Goal: Information Seeking & Learning: Learn about a topic

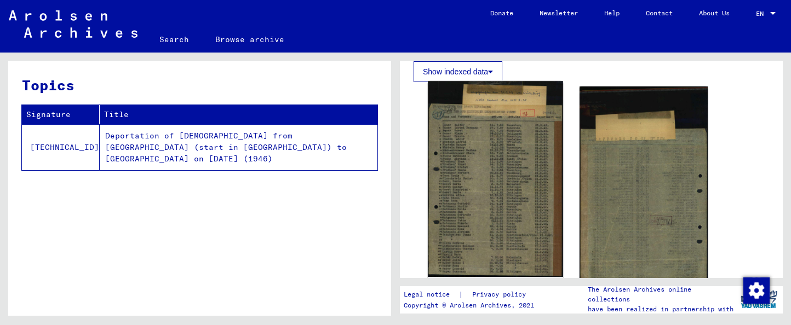
scroll to position [446, 0]
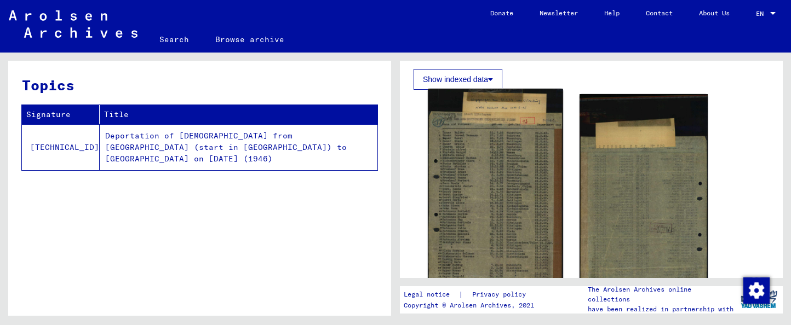
click at [488, 136] on img at bounding box center [495, 187] width 135 height 196
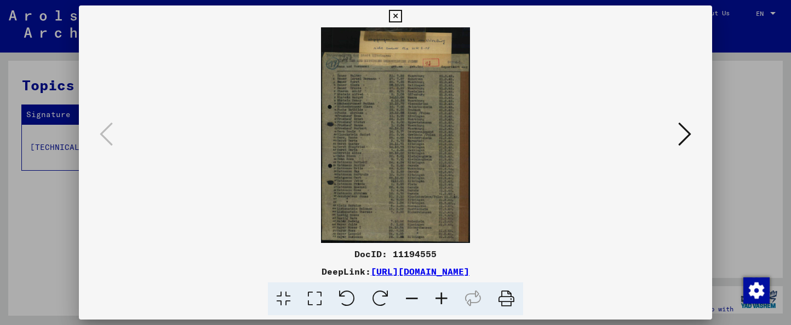
click at [440, 119] on img at bounding box center [395, 135] width 558 height 216
click at [440, 301] on icon at bounding box center [442, 299] width 30 height 33
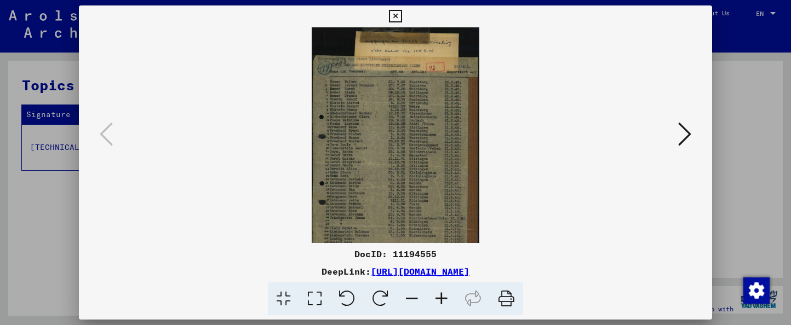
click at [440, 301] on icon at bounding box center [442, 299] width 30 height 33
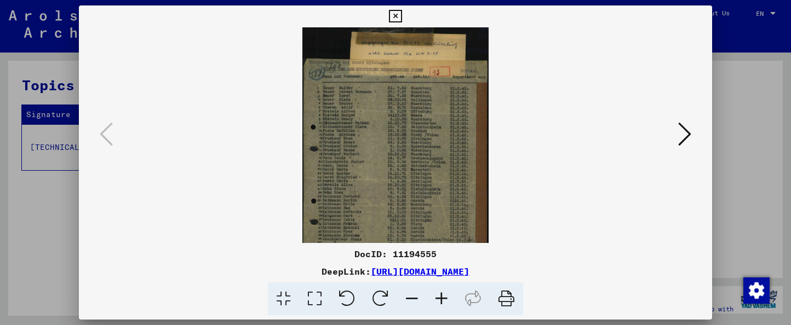
click at [440, 301] on icon at bounding box center [442, 299] width 30 height 33
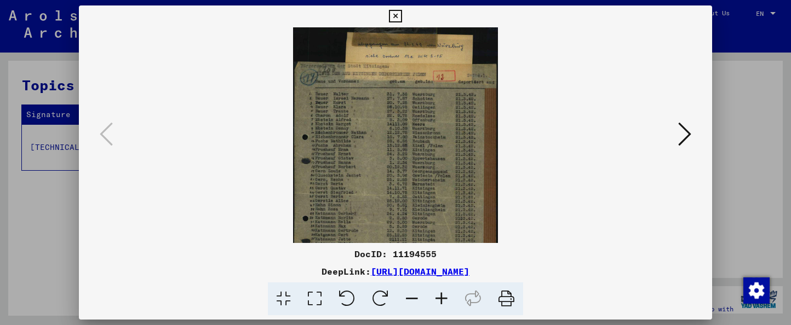
click at [440, 301] on icon at bounding box center [442, 299] width 30 height 33
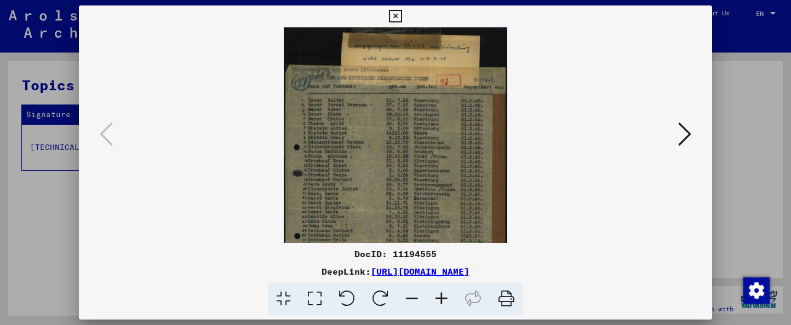
click at [440, 301] on icon at bounding box center [442, 299] width 30 height 33
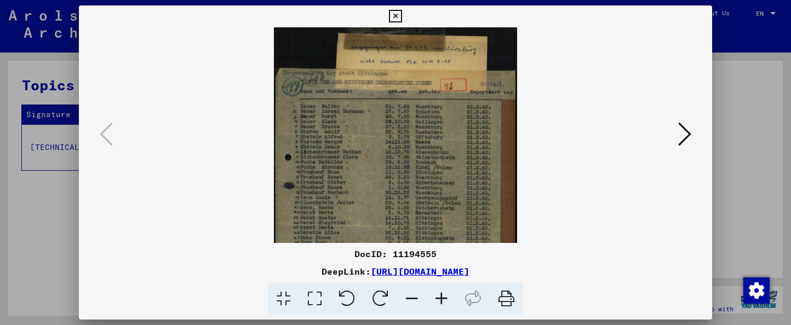
click at [441, 301] on icon at bounding box center [442, 299] width 30 height 33
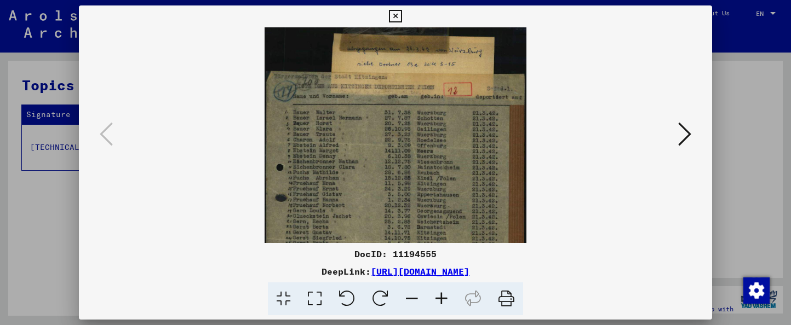
click at [441, 301] on icon at bounding box center [442, 299] width 30 height 33
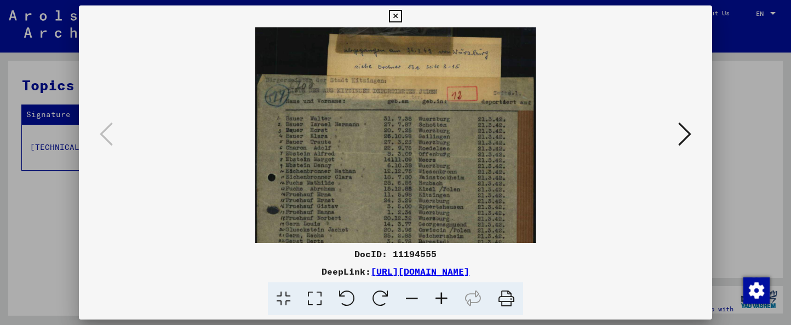
click at [441, 301] on icon at bounding box center [442, 299] width 30 height 33
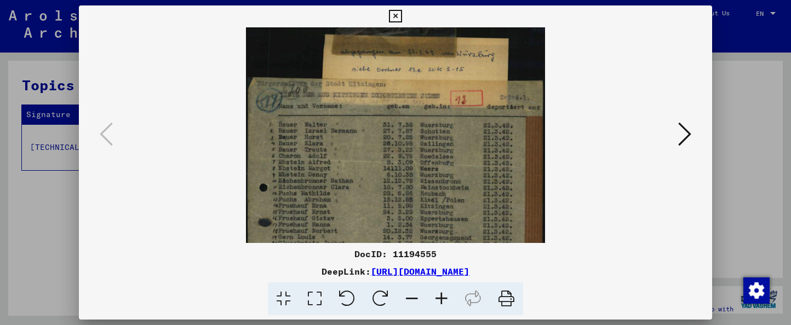
click at [441, 301] on icon at bounding box center [442, 299] width 30 height 33
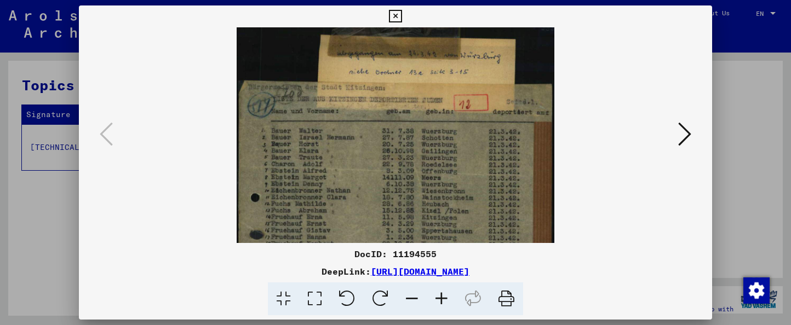
click at [320, 299] on icon at bounding box center [314, 299] width 31 height 33
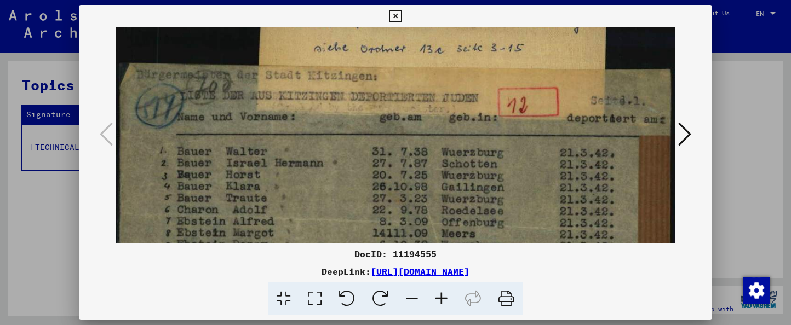
drag, startPoint x: 506, startPoint y: 96, endPoint x: 514, endPoint y: 51, distance: 46.2
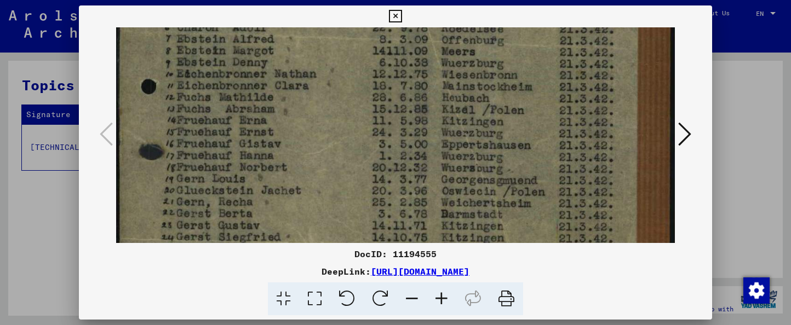
drag, startPoint x: 489, startPoint y: 158, endPoint x: 520, endPoint y: -21, distance: 182.4
click at [520, 0] on html "Search Browse archive Donate Newsletter Help Contact About Us Search Browse arc…" at bounding box center [395, 162] width 791 height 325
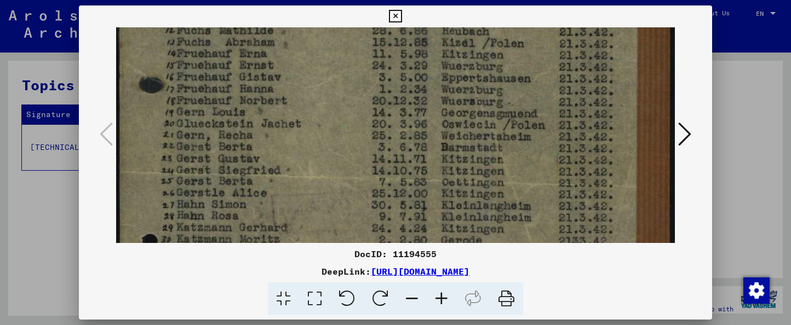
scroll to position [351, 0]
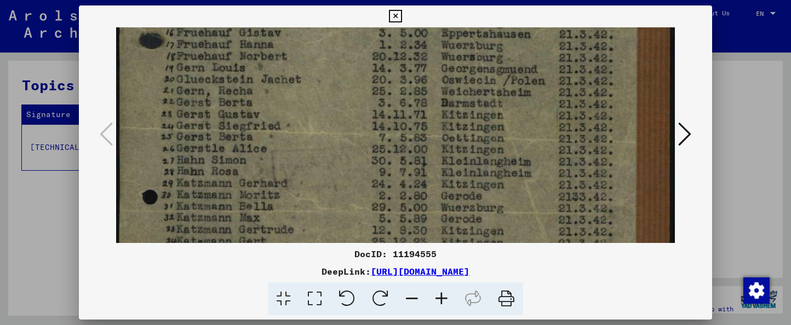
drag, startPoint x: 501, startPoint y: 98, endPoint x: 512, endPoint y: 12, distance: 86.6
click at [512, 12] on div "DocID: 11194555 DeepLink: [URL][DOMAIN_NAME]" at bounding box center [395, 160] width 633 height 311
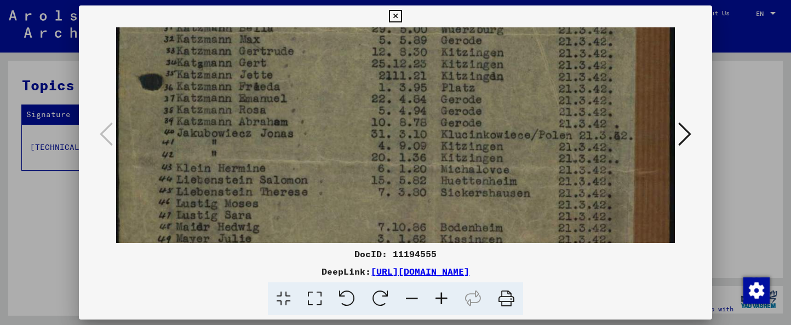
drag, startPoint x: 474, startPoint y: 125, endPoint x: 568, endPoint y: -49, distance: 197.1
click at [568, 0] on html "Search Browse archive Donate Newsletter Help Contact About Us Search Browse arc…" at bounding box center [395, 162] width 791 height 325
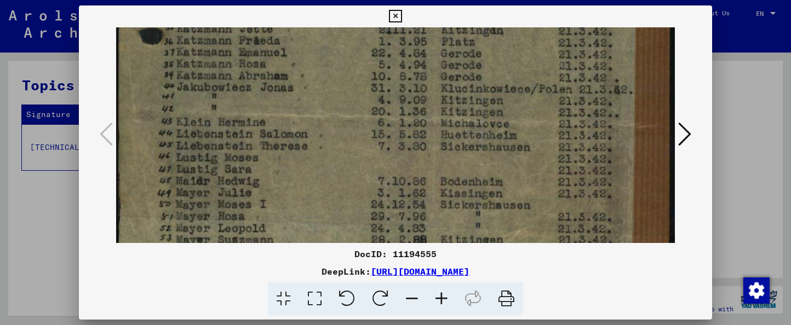
scroll to position [595, 0]
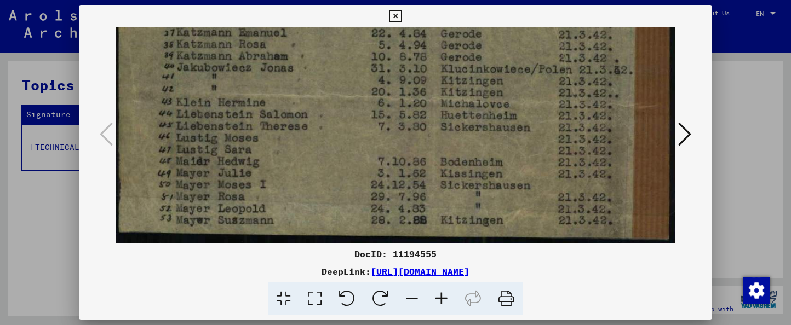
drag, startPoint x: 397, startPoint y: 155, endPoint x: 430, endPoint y: 60, distance: 100.5
click at [431, 15] on div "DocID: 11194555 DeepLink: [URL][DOMAIN_NAME]" at bounding box center [395, 160] width 633 height 311
click at [442, 300] on icon at bounding box center [442, 299] width 30 height 33
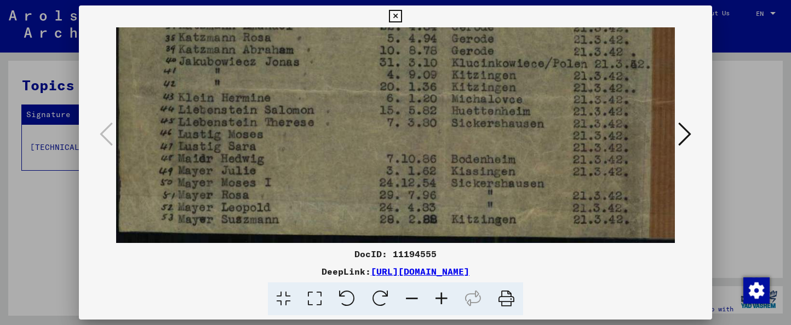
drag, startPoint x: 431, startPoint y: 156, endPoint x: 461, endPoint y: 47, distance: 112.4
click at [396, 13] on icon at bounding box center [395, 16] width 13 height 13
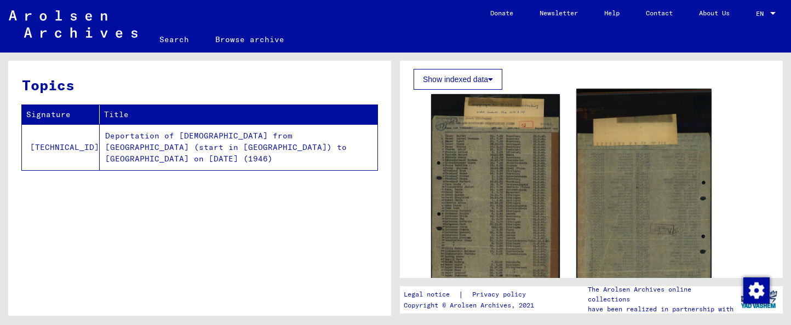
click at [625, 210] on img at bounding box center [643, 197] width 135 height 217
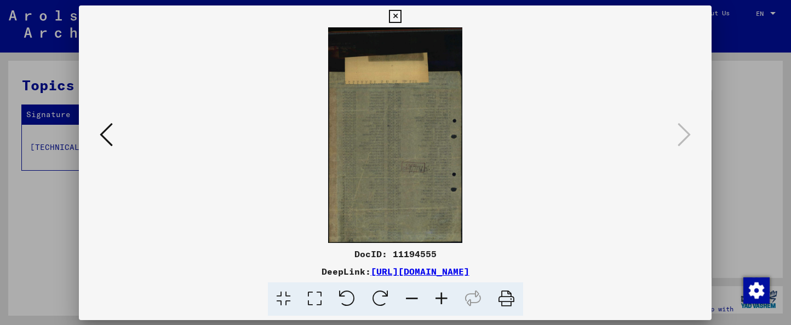
click at [625, 210] on img at bounding box center [395, 135] width 558 height 216
click at [443, 299] on icon at bounding box center [442, 299] width 30 height 33
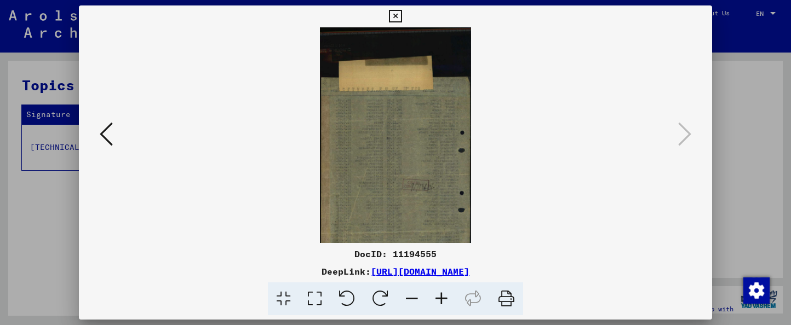
click at [443, 299] on icon at bounding box center [442, 299] width 30 height 33
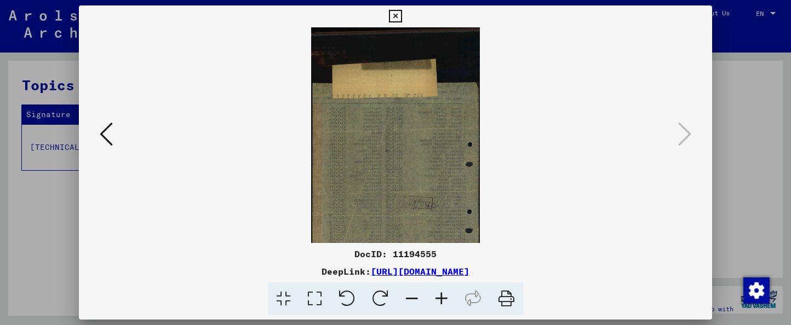
click at [443, 299] on icon at bounding box center [442, 299] width 30 height 33
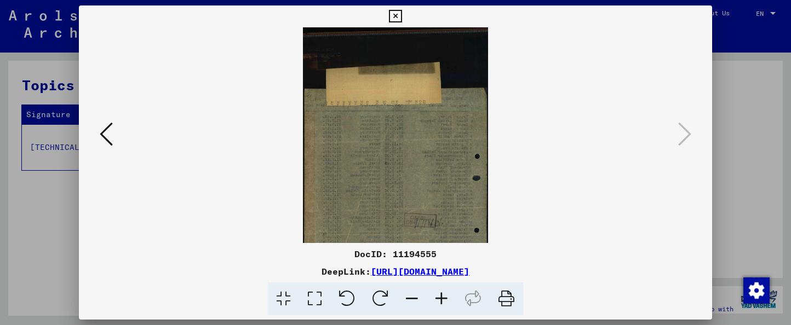
click at [443, 299] on icon at bounding box center [442, 299] width 30 height 33
click at [443, 300] on icon at bounding box center [442, 299] width 30 height 33
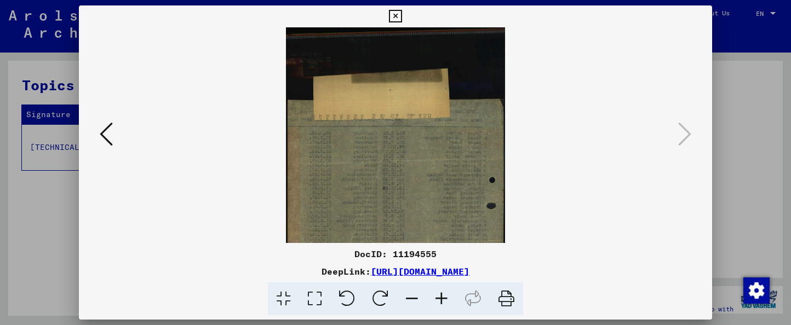
click at [443, 300] on icon at bounding box center [442, 299] width 30 height 33
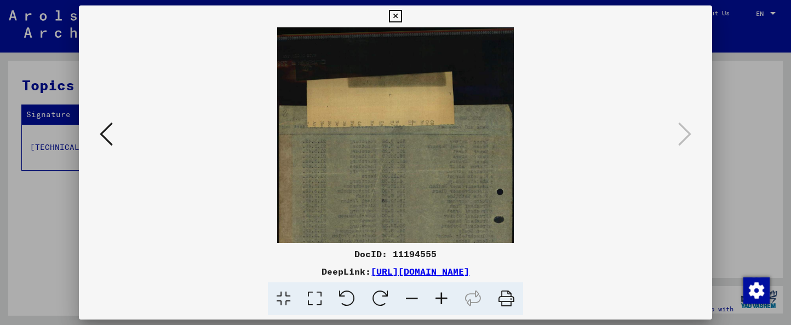
click at [443, 300] on icon at bounding box center [442, 299] width 30 height 33
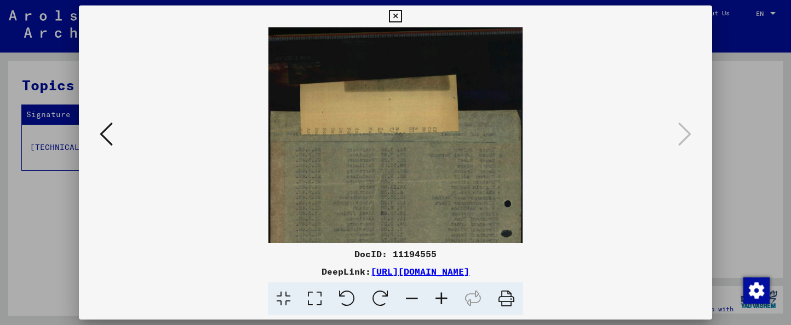
click at [443, 300] on icon at bounding box center [442, 299] width 30 height 33
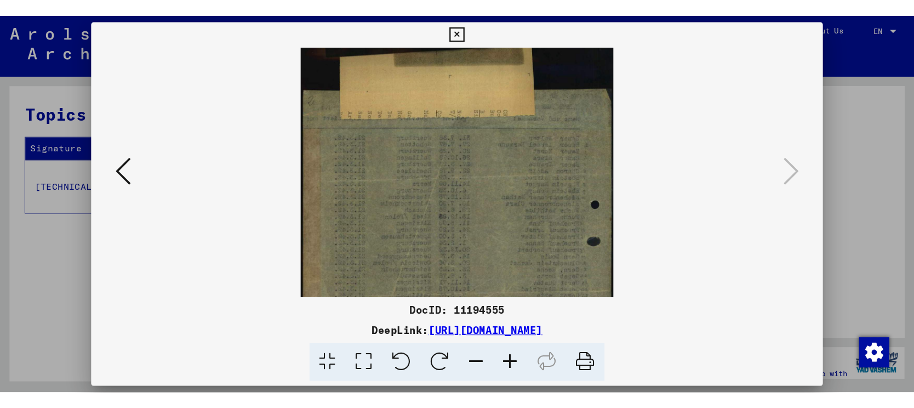
scroll to position [55, 0]
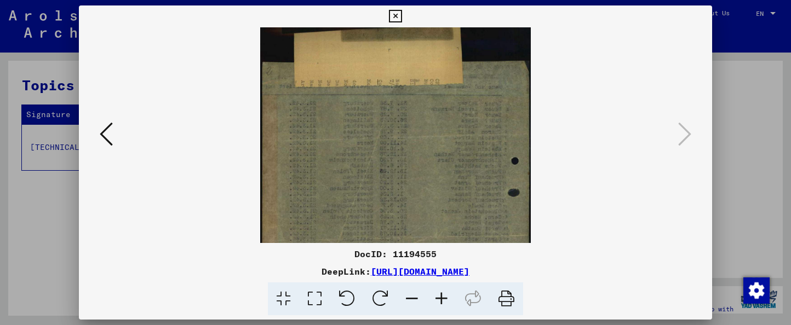
drag, startPoint x: 453, startPoint y: 154, endPoint x: 446, endPoint y: 176, distance: 23.4
click at [453, 141] on img at bounding box center [395, 190] width 271 height 435
click at [417, 275] on link "[URL][DOMAIN_NAME]" at bounding box center [420, 271] width 99 height 11
